Goal: Navigation & Orientation: Understand site structure

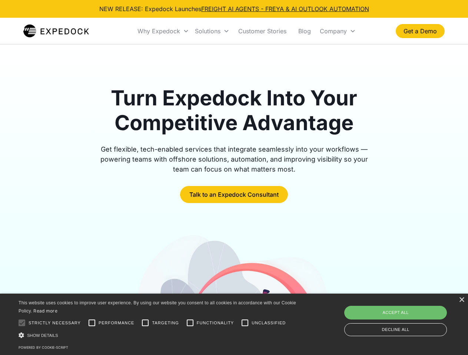
click at [163, 31] on div "Why Expedock" at bounding box center [158, 30] width 43 height 7
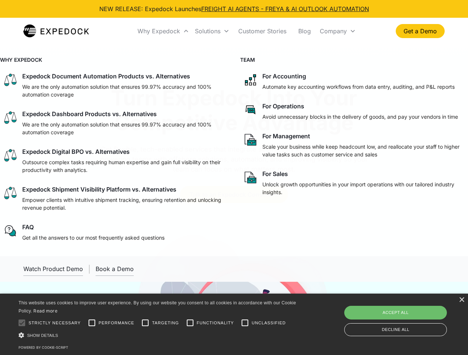
click at [212, 31] on div "Solutions" at bounding box center [208, 30] width 26 height 7
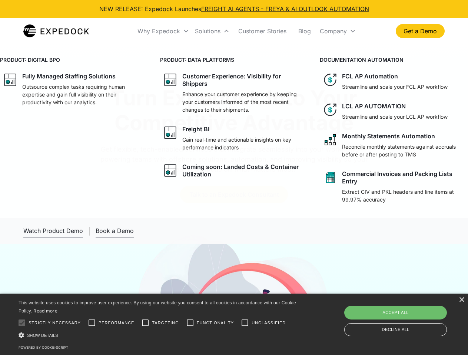
click at [337, 31] on div "Company" at bounding box center [332, 30] width 27 height 7
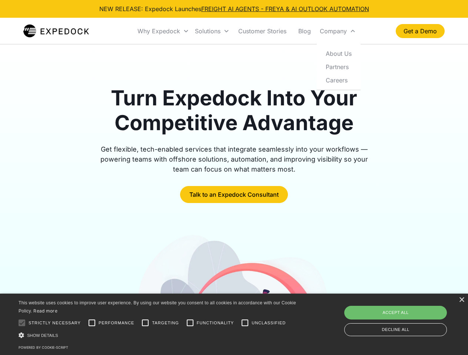
click at [22, 323] on div at bounding box center [21, 323] width 15 height 15
click at [92, 323] on input "Performance" at bounding box center [91, 323] width 15 height 15
checkbox input "true"
click at [145, 323] on input "Targeting" at bounding box center [145, 323] width 15 height 15
checkbox input "true"
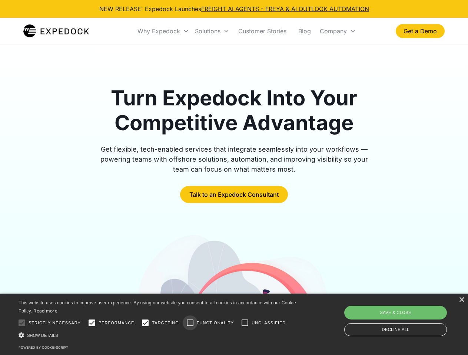
click at [190, 323] on input "Functionality" at bounding box center [189, 323] width 15 height 15
checkbox input "true"
click at [245, 323] on input "Unclassified" at bounding box center [244, 323] width 15 height 15
checkbox input "true"
click at [158, 335] on div "Show details Hide details" at bounding box center [159, 336] width 280 height 8
